Goal: Information Seeking & Learning: Understand process/instructions

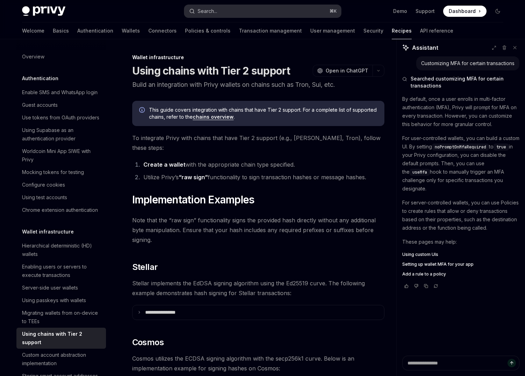
scroll to position [300, 0]
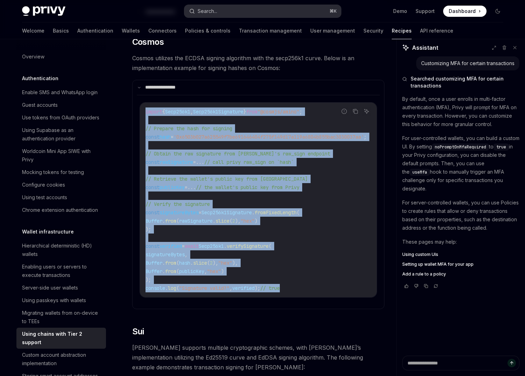
click at [215, 12] on div "Search..." at bounding box center [208, 11] width 20 height 8
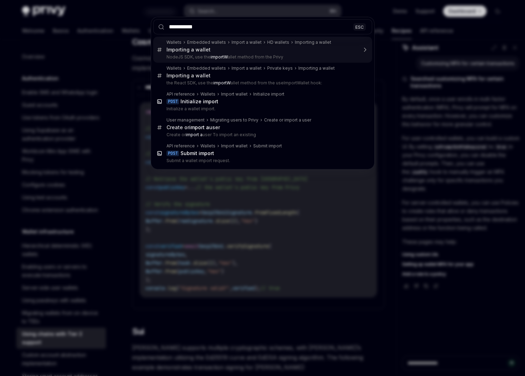
type input "**********"
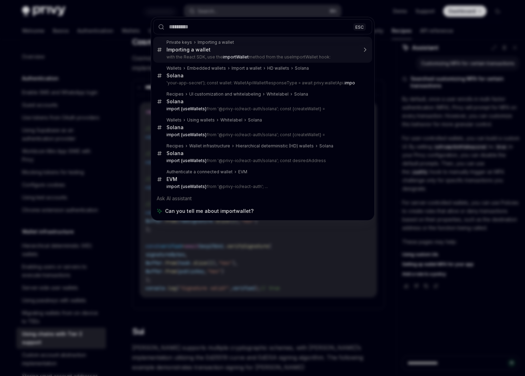
type textarea "*"
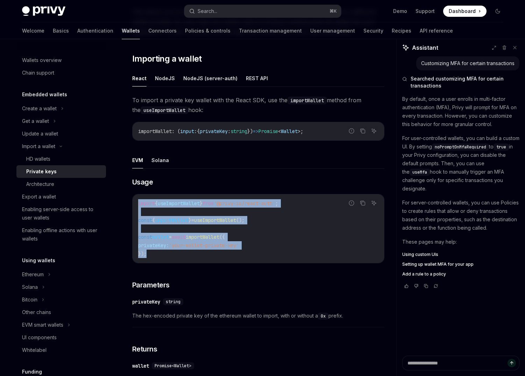
drag, startPoint x: 158, startPoint y: 255, endPoint x: 121, endPoint y: 199, distance: 67.4
click at [121, 198] on div "Import a wallet Private keys OpenAI Open in ChatGPT OpenAI Open in ChatGPT Priv…" at bounding box center [193, 262] width 386 height 615
copy code "import { useImportWallet } from '@privy-io/react-auth' ; const { importWallet }…"
click at [167, 246] on span "privateKey:" at bounding box center [153, 245] width 31 height 6
drag, startPoint x: 152, startPoint y: 256, endPoint x: 130, endPoint y: 204, distance: 56.4
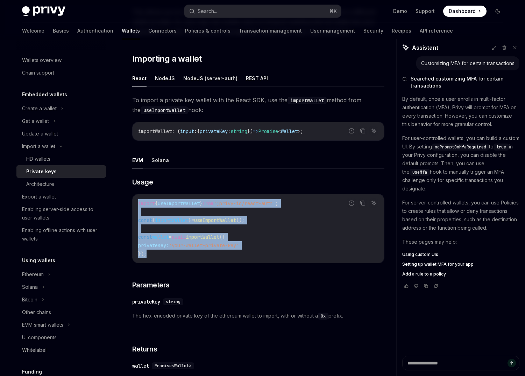
click at [130, 204] on div "Import a wallet Private keys OpenAI Open in ChatGPT OpenAI Open in ChatGPT Priv…" at bounding box center [193, 262] width 386 height 615
copy code "import { useImportWallet } from '@privy-io/react-auth' ; const { importWallet }…"
click at [213, 10] on div "Search..." at bounding box center [208, 11] width 20 height 8
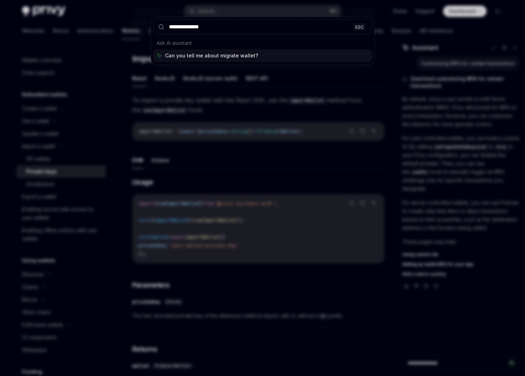
type input "**********"
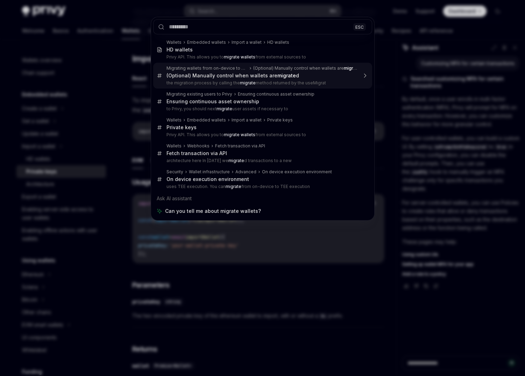
type textarea "*"
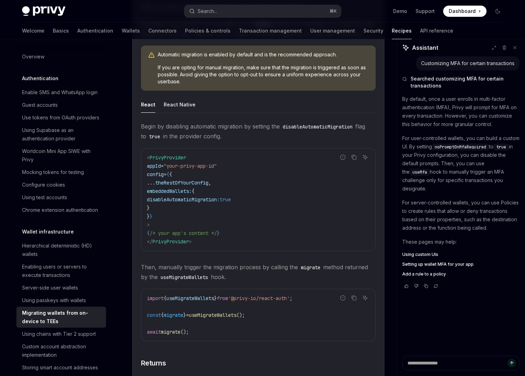
scroll to position [1002, 0]
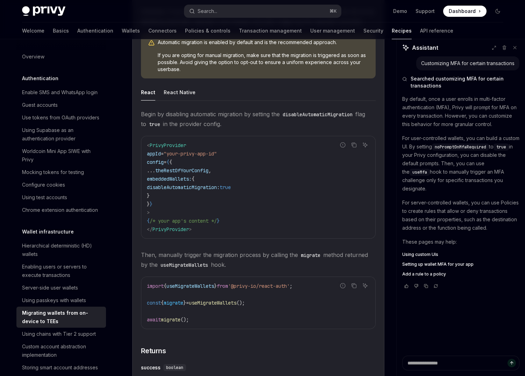
click at [309, 299] on code "import { useMigrateWallets } from '@privy-io/react-auth' ; const { migrate } = …" at bounding box center [258, 302] width 223 height 42
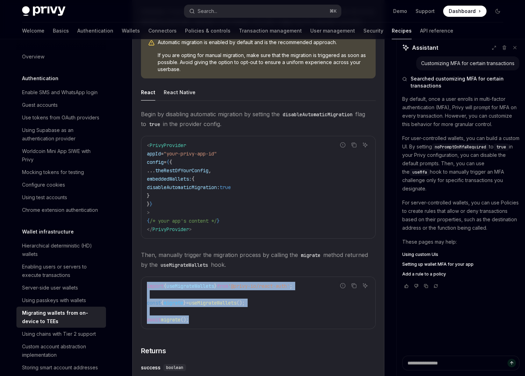
drag, startPoint x: 195, startPoint y: 319, endPoint x: 143, endPoint y: 285, distance: 62.2
click at [143, 285] on div "import { useMigrateWallets } from '@privy-io/react-auth' ; const { migrate } = …" at bounding box center [258, 303] width 234 height 52
copy code "import { useMigrateWallets } from '@privy-io/react-auth' ; const { migrate } = …"
